Goal: Task Accomplishment & Management: Use online tool/utility

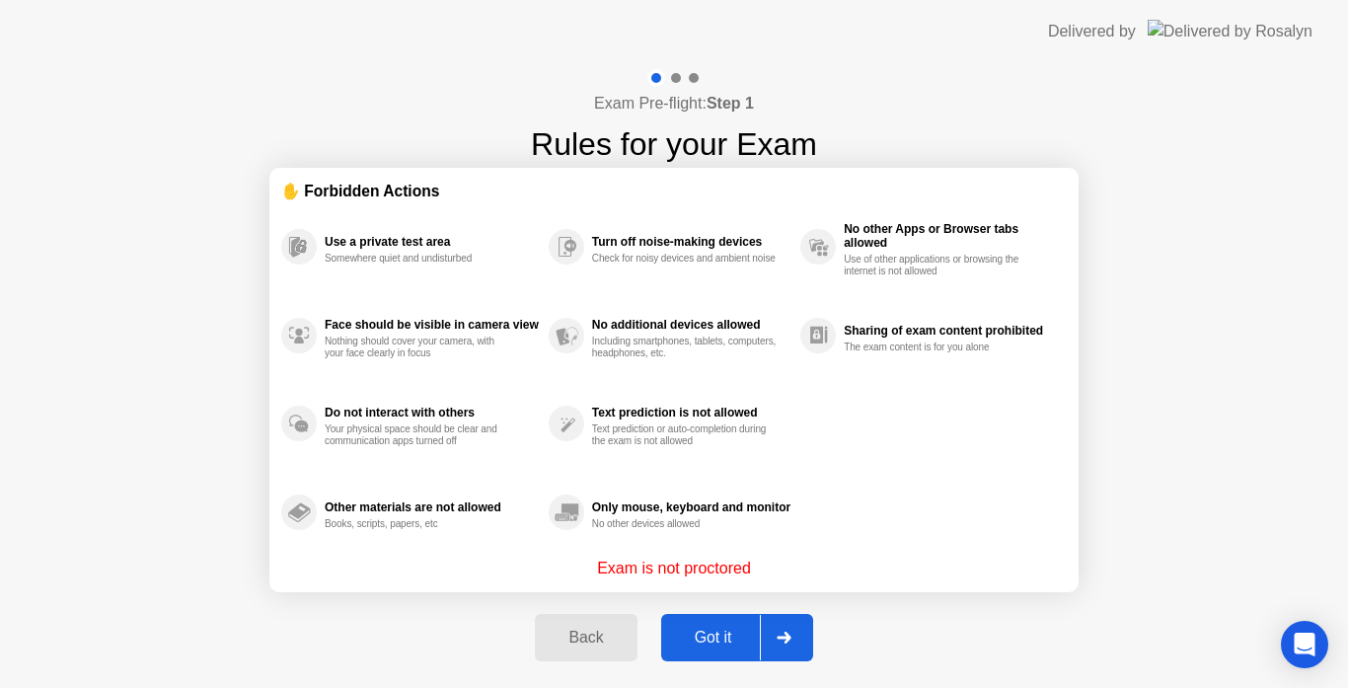
click at [693, 634] on div "Got it" at bounding box center [713, 638] width 93 height 18
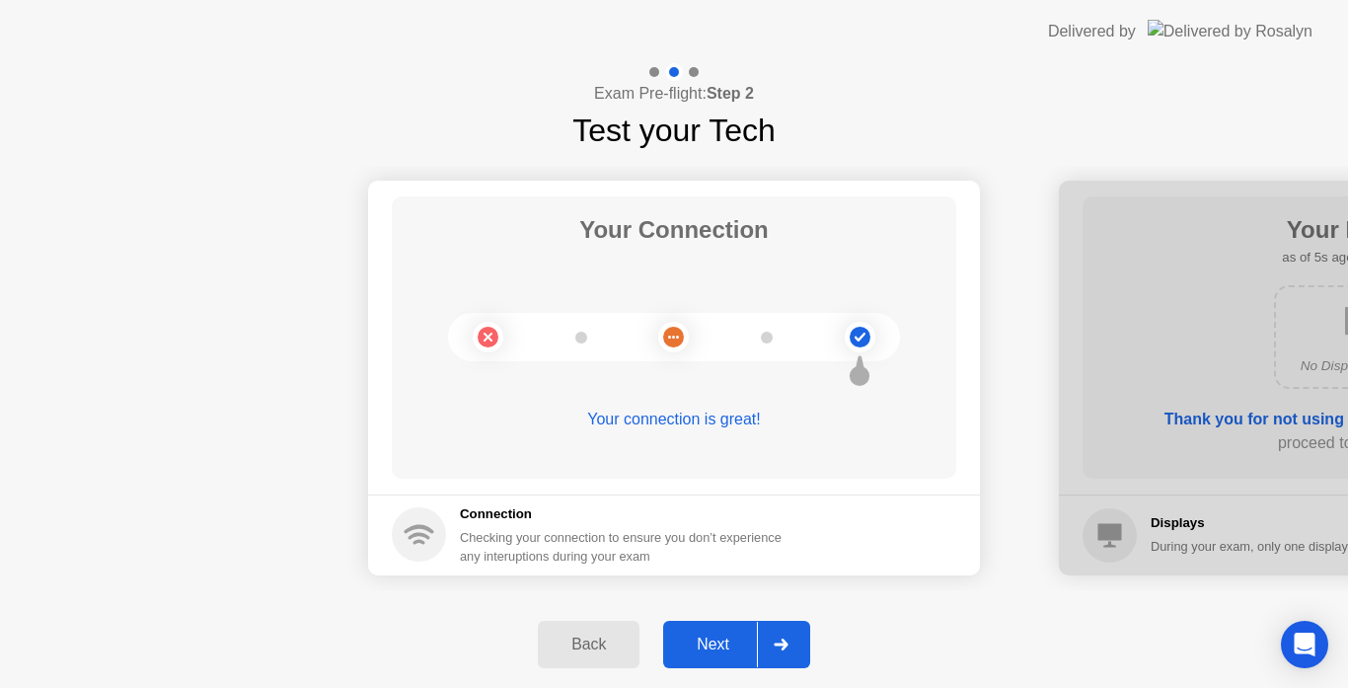
click at [709, 661] on button "Next" at bounding box center [736, 644] width 147 height 47
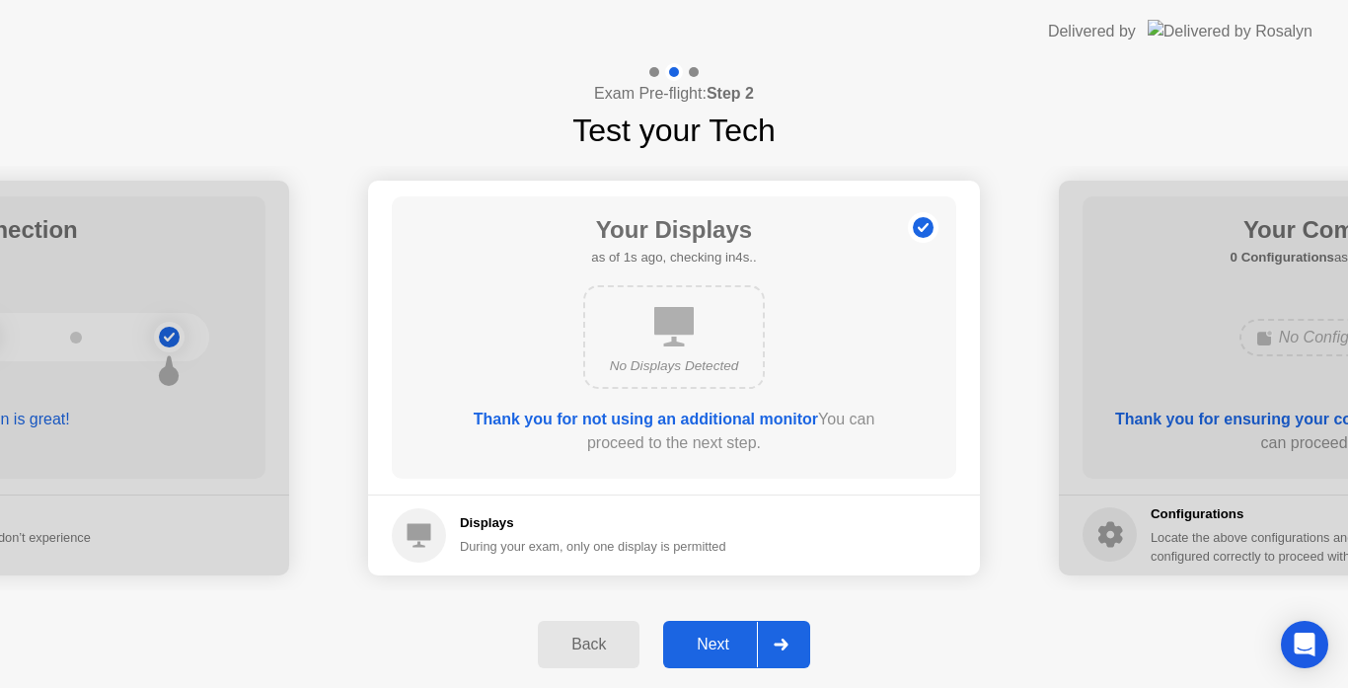
click at [709, 661] on button "Next" at bounding box center [736, 644] width 147 height 47
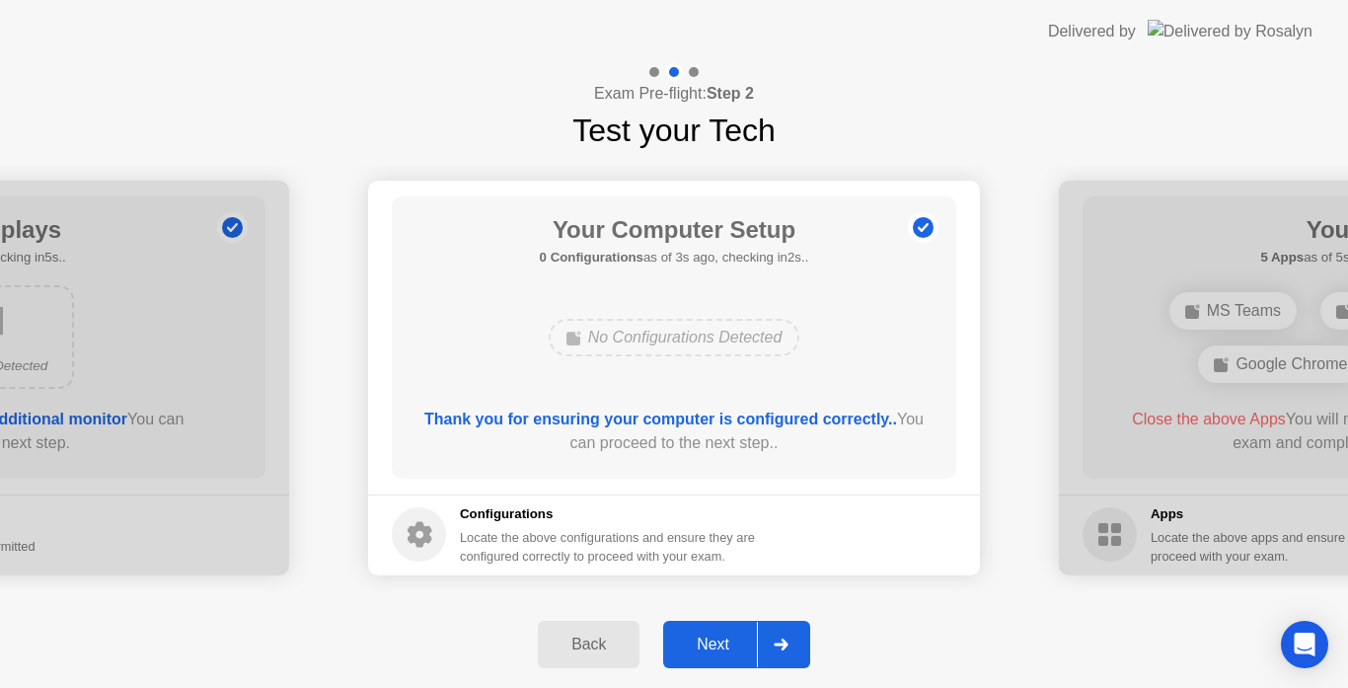
click at [714, 648] on div "Next" at bounding box center [713, 644] width 88 height 18
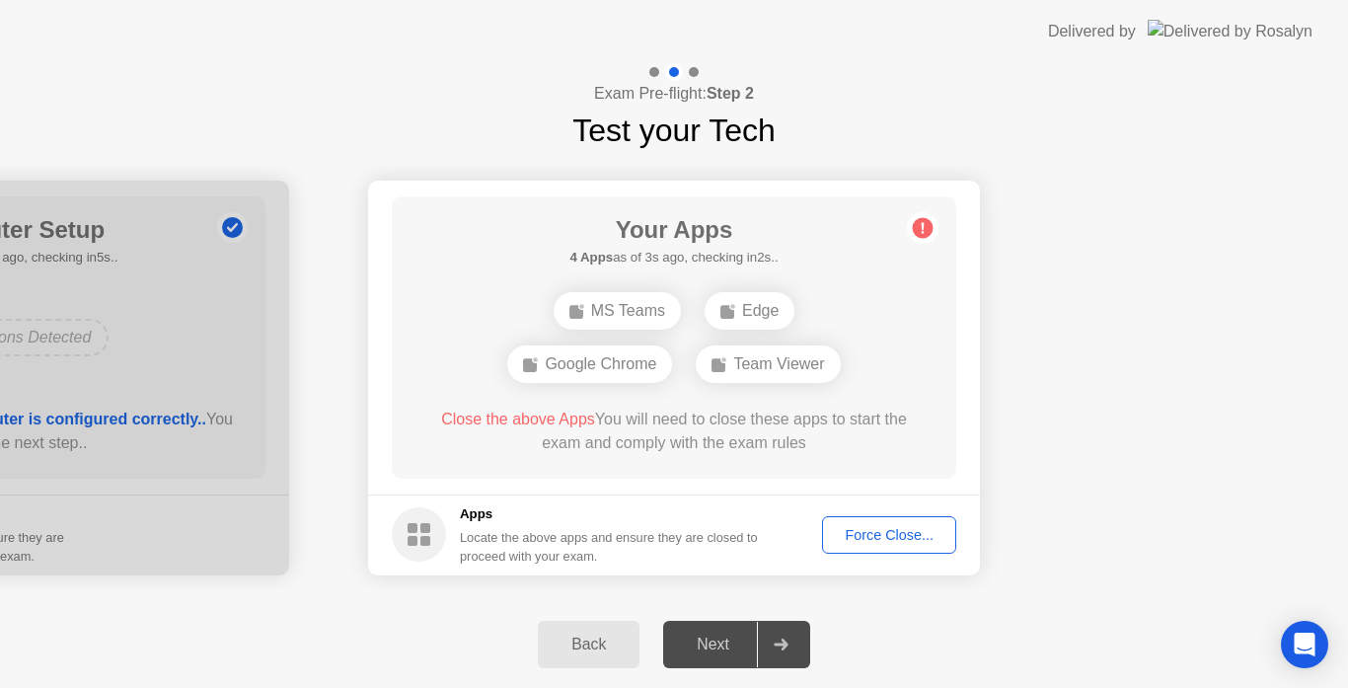
click at [866, 536] on div "Force Close..." at bounding box center [889, 535] width 120 height 16
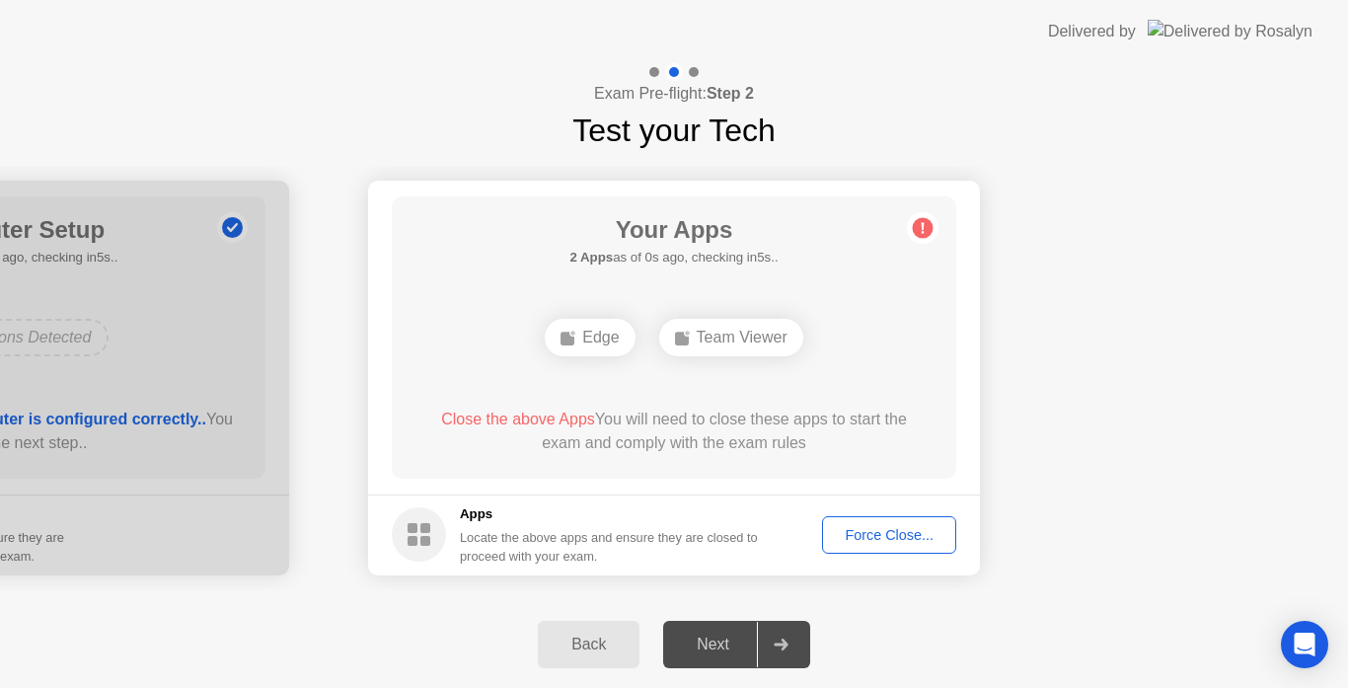
click at [889, 538] on div "Force Close..." at bounding box center [889, 535] width 120 height 16
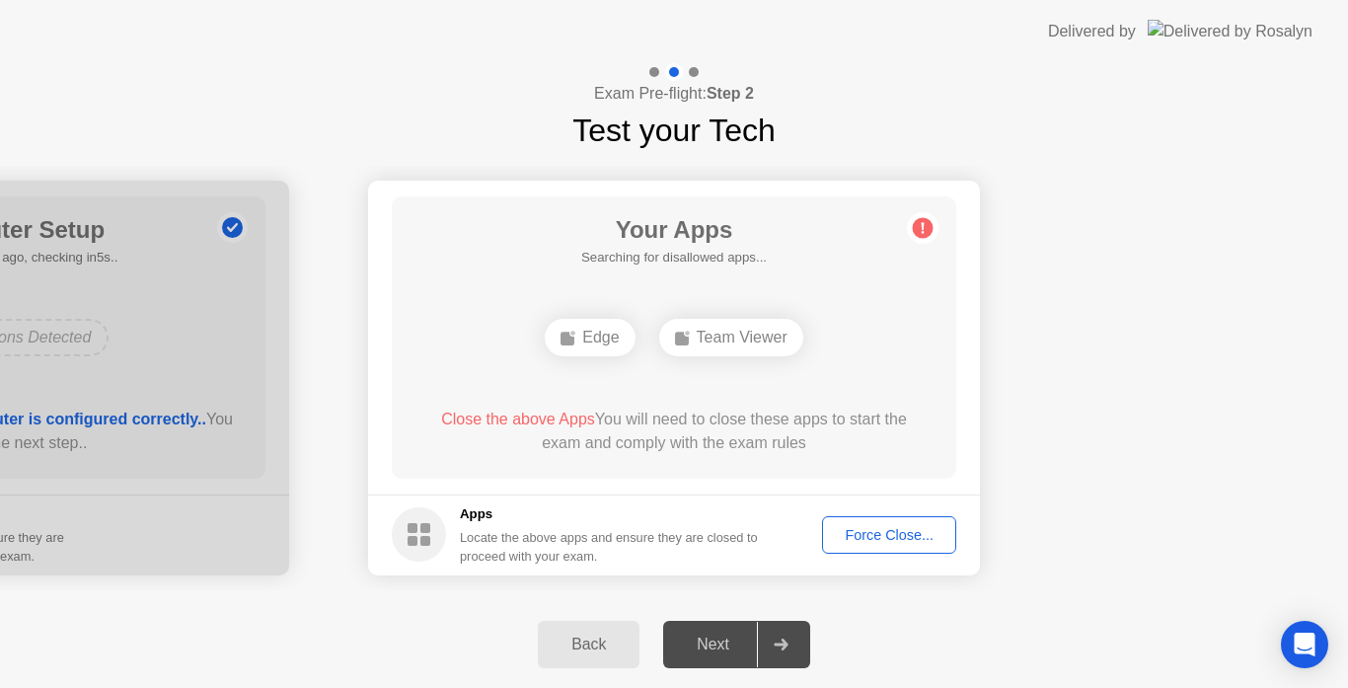
click at [591, 650] on div "Back" at bounding box center [589, 644] width 90 height 18
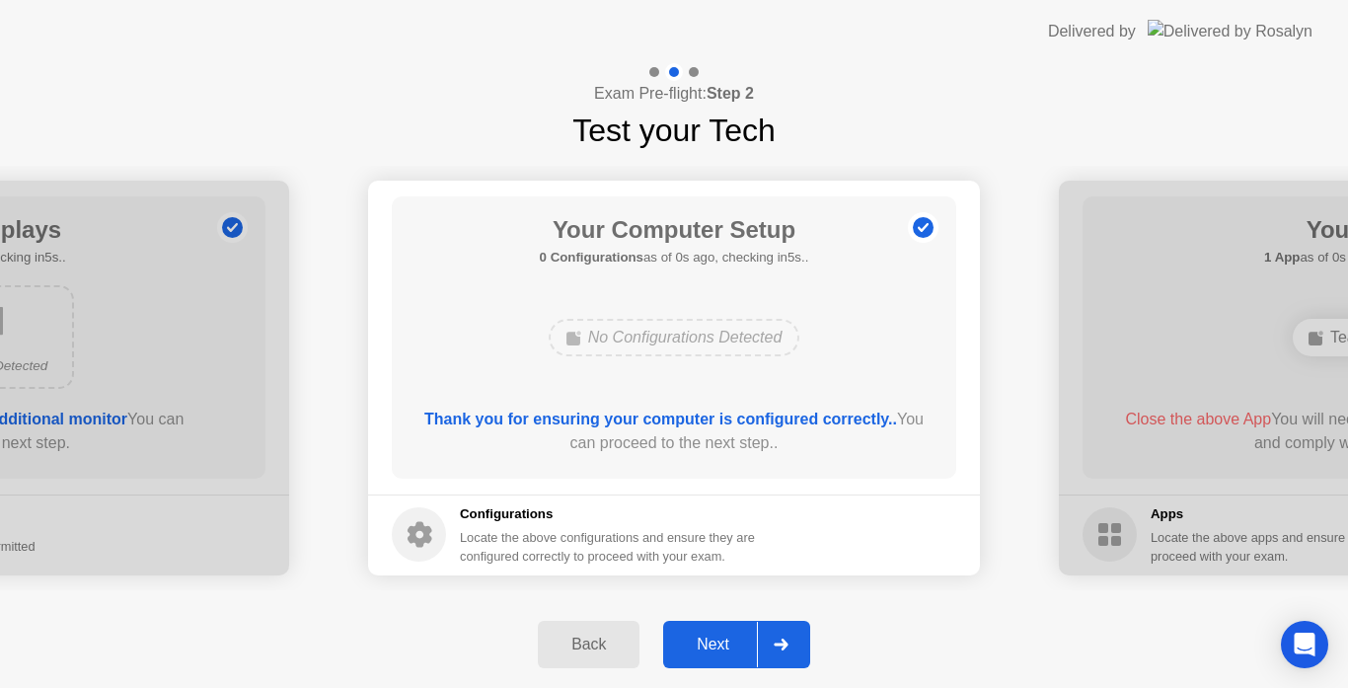
click at [764, 637] on div at bounding box center [780, 644] width 47 height 45
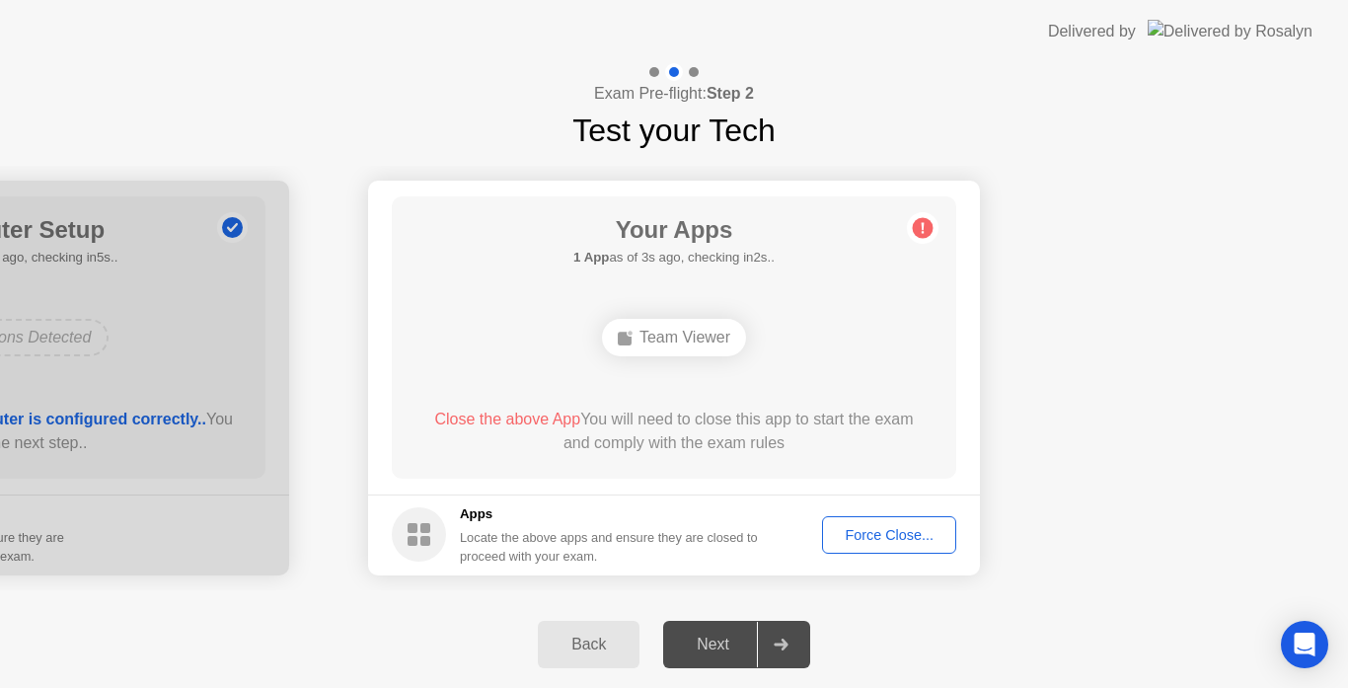
click at [691, 342] on div "Team Viewer" at bounding box center [674, 337] width 144 height 37
click at [910, 552] on button "Force Close..." at bounding box center [889, 534] width 134 height 37
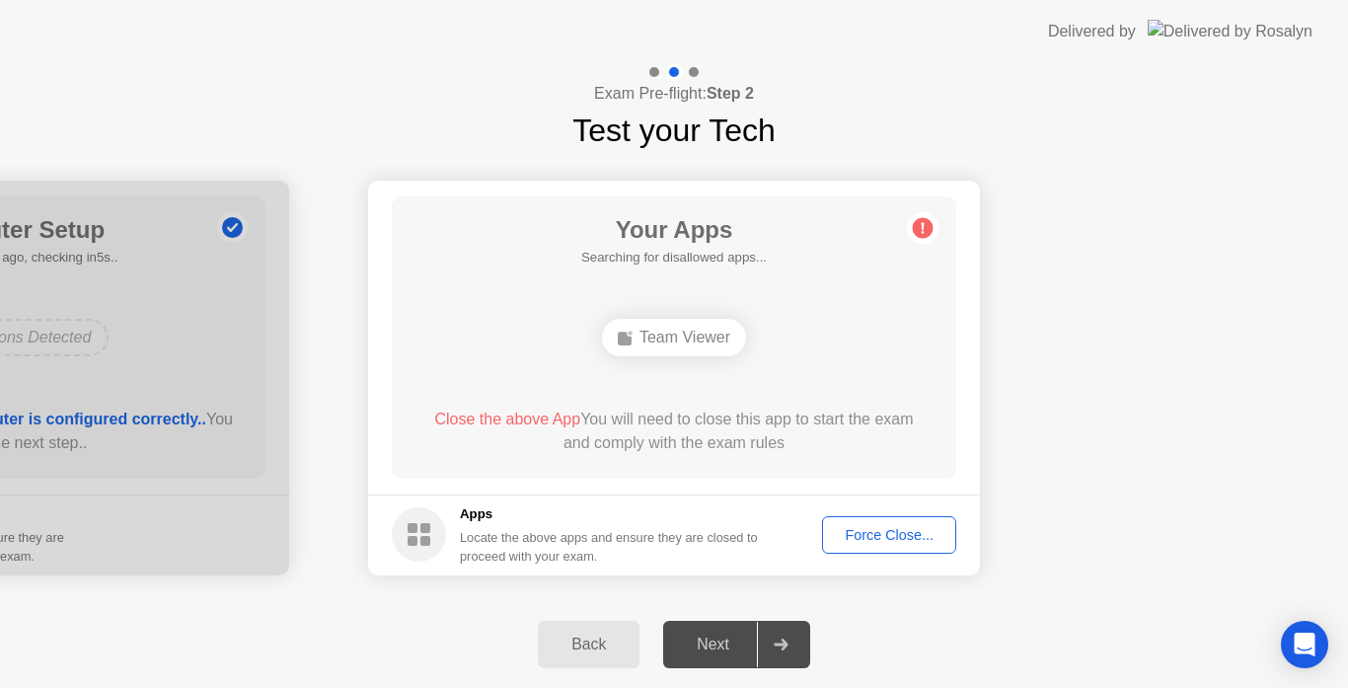
click at [501, 543] on div "Locate the above apps and ensure they are closed to proceed with your exam." at bounding box center [609, 546] width 299 height 37
click at [585, 636] on div "Back" at bounding box center [589, 644] width 90 height 18
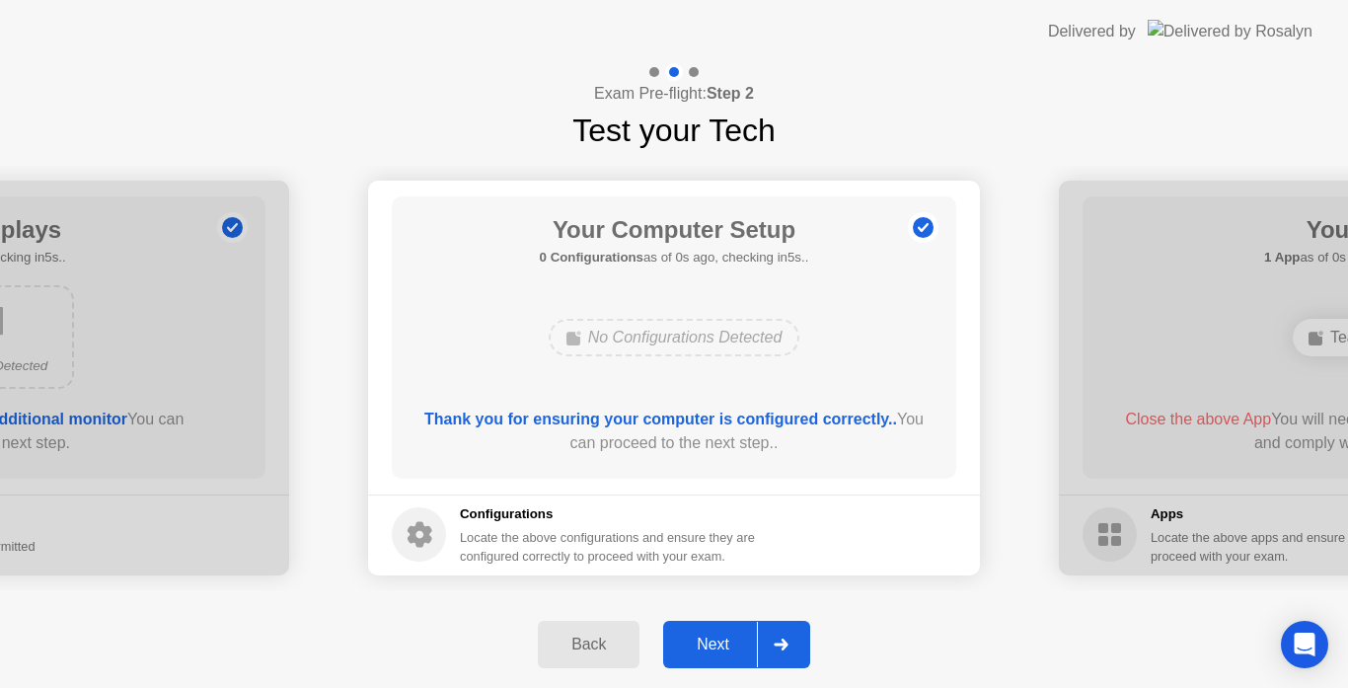
click at [699, 635] on div "Next" at bounding box center [713, 644] width 88 height 18
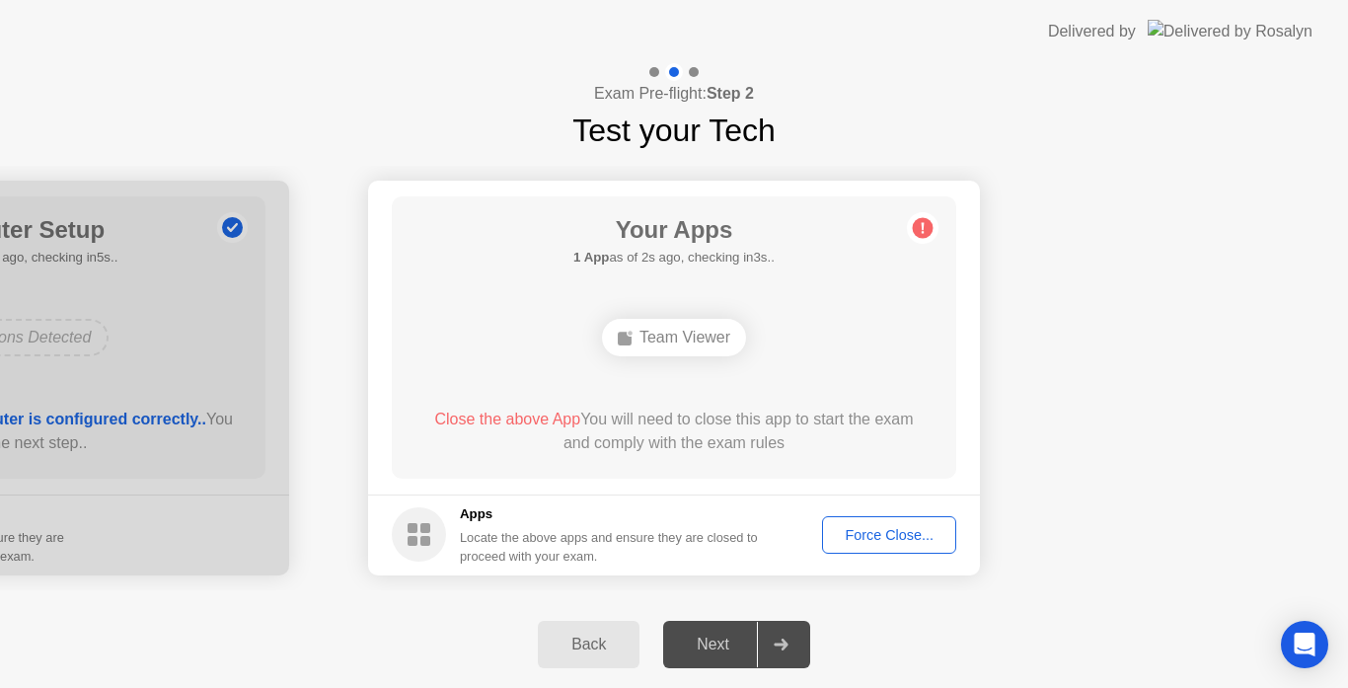
click at [901, 531] on div "Force Close..." at bounding box center [889, 535] width 120 height 16
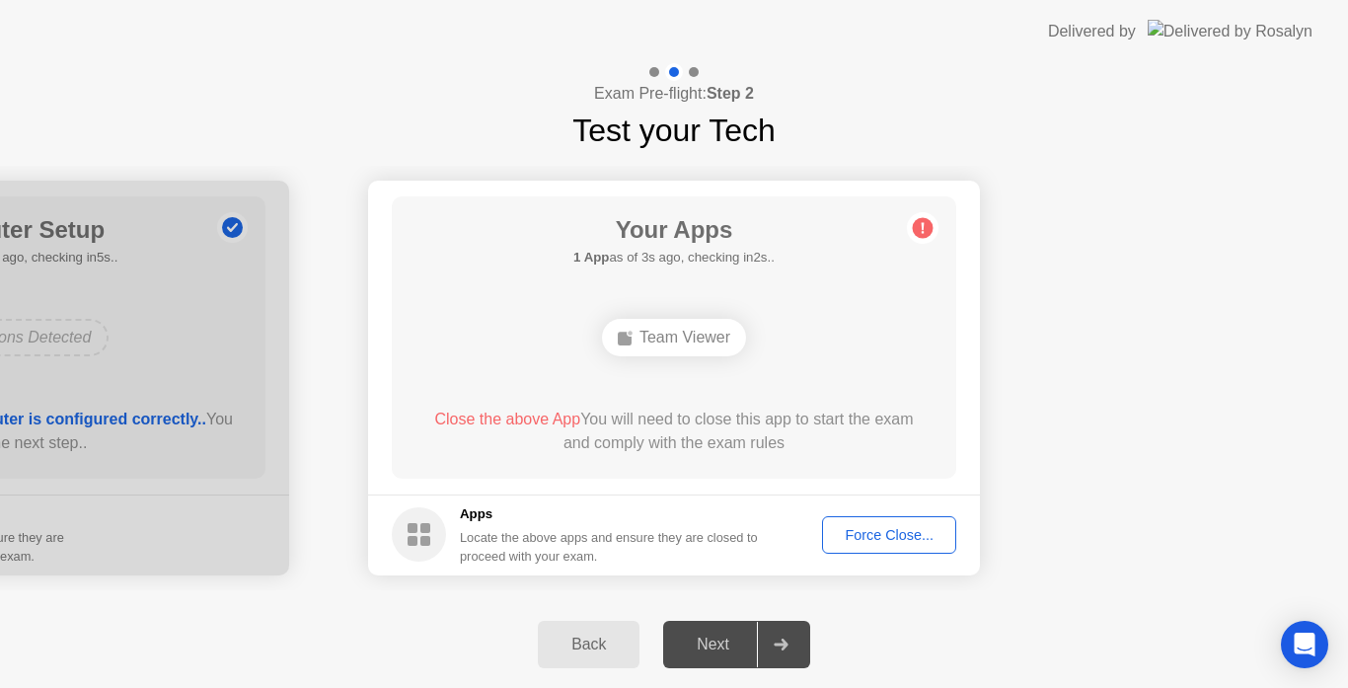
click at [718, 334] on div "Team Viewer" at bounding box center [674, 337] width 144 height 37
click at [619, 349] on div "Team Viewer" at bounding box center [674, 337] width 144 height 37
